Goal: Information Seeking & Learning: Learn about a topic

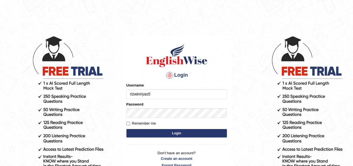
type input "rizwinriyas5"
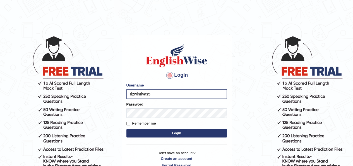
click at [178, 133] on button "Login" at bounding box center [176, 133] width 100 height 8
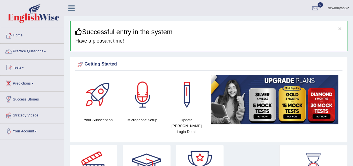
click at [49, 51] on link "Practice Questions" at bounding box center [32, 51] width 64 height 14
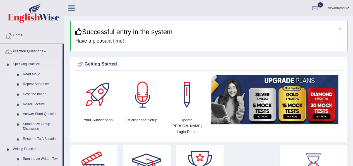
click at [32, 74] on link "Read Aloud" at bounding box center [41, 74] width 42 height 10
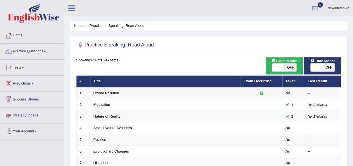
click at [30, 130] on link "Your Account" at bounding box center [32, 130] width 64 height 14
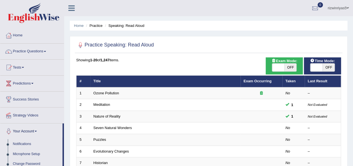
click at [30, 130] on link "Your Account" at bounding box center [31, 130] width 62 height 14
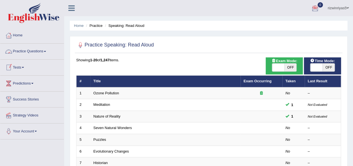
click at [94, 27] on li "Practice" at bounding box center [94, 25] width 18 height 5
click at [136, 27] on li "Speaking: Read Aloud" at bounding box center [124, 25] width 41 height 5
click at [17, 38] on link "Home" at bounding box center [32, 35] width 64 height 14
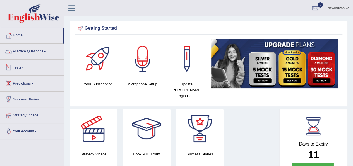
click at [23, 67] on span at bounding box center [23, 67] width 2 height 1
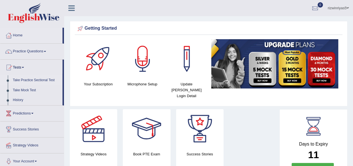
click at [32, 80] on link "Take Practice Sectional Test" at bounding box center [36, 80] width 52 height 10
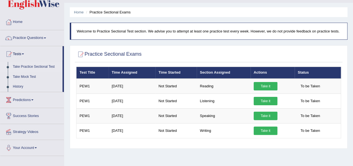
scroll to position [13, 0]
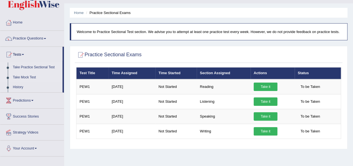
click at [28, 77] on link "Take Mock Test" at bounding box center [36, 77] width 52 height 10
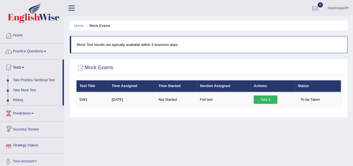
click at [31, 160] on link "Your Account" at bounding box center [32, 160] width 64 height 14
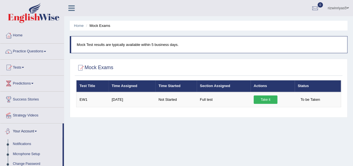
click at [38, 129] on link "Your Account" at bounding box center [31, 130] width 62 height 14
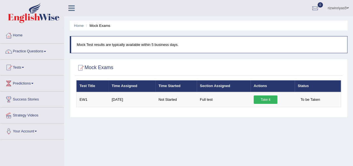
click at [38, 129] on link "Your Account" at bounding box center [32, 130] width 64 height 14
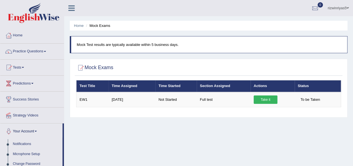
click at [346, 8] on link "rizwinriyas5" at bounding box center [339, 7] width 30 height 15
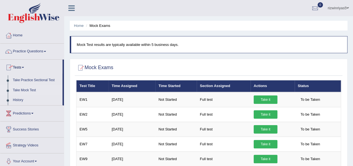
click at [25, 90] on link "Take Mock Test" at bounding box center [36, 90] width 52 height 10
click at [348, 6] on span at bounding box center [348, 8] width 2 height 4
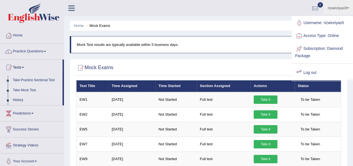
click at [309, 71] on link "Log out" at bounding box center [322, 72] width 60 height 13
